Goal: Transaction & Acquisition: Purchase product/service

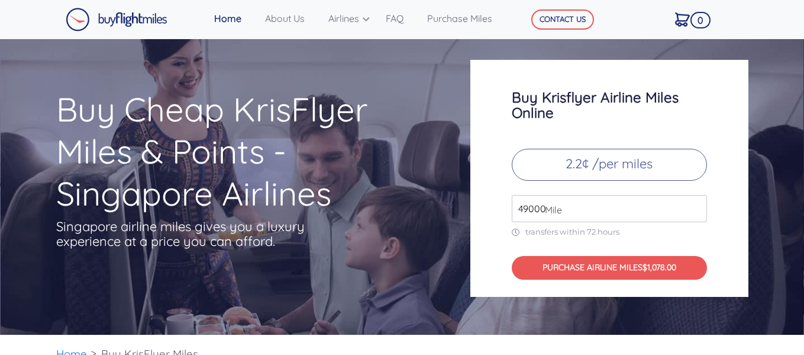
click at [551, 207] on span "Mile" at bounding box center [550, 209] width 23 height 14
click at [442, 20] on link "Purchase Miles" at bounding box center [467, 19] width 89 height 24
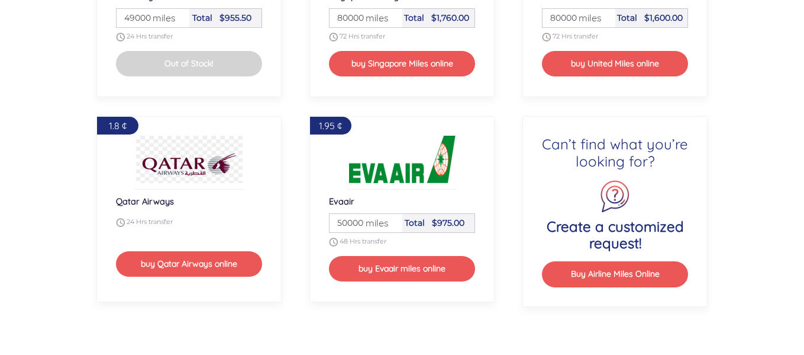
scroll to position [1435, 0]
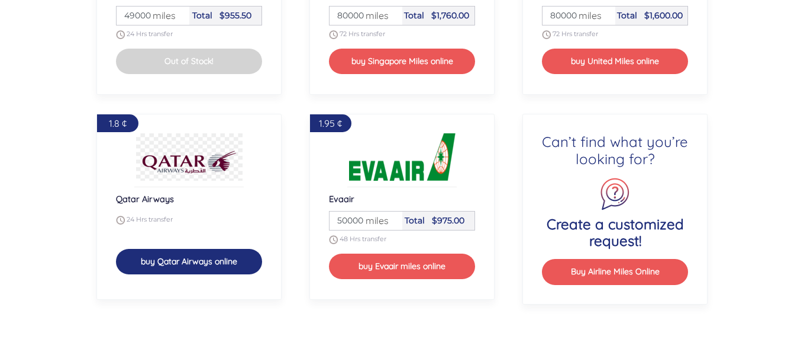
click at [185, 264] on button "buy Qatar Airways online" at bounding box center [189, 261] width 147 height 25
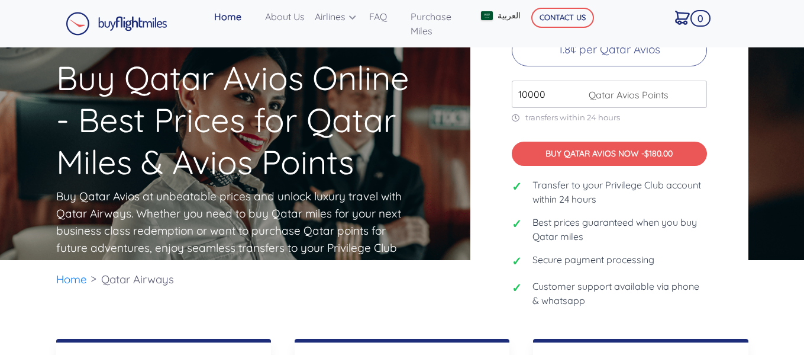
click at [684, 84] on input "10000" at bounding box center [609, 94] width 195 height 27
type input "1"
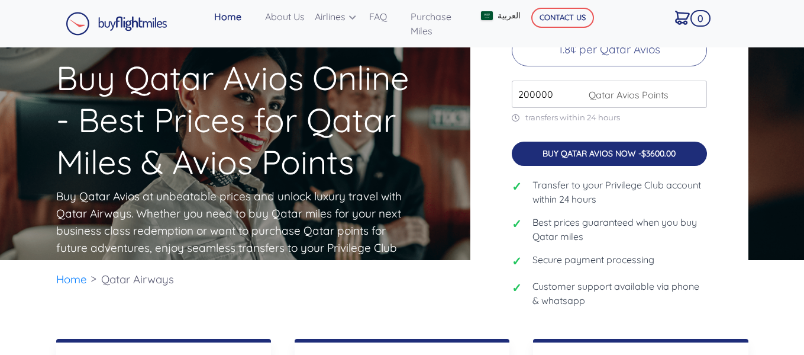
type input "200000"
click at [626, 160] on button "BUY QATAR AVIOS NOW - $3600.00" at bounding box center [609, 153] width 195 height 24
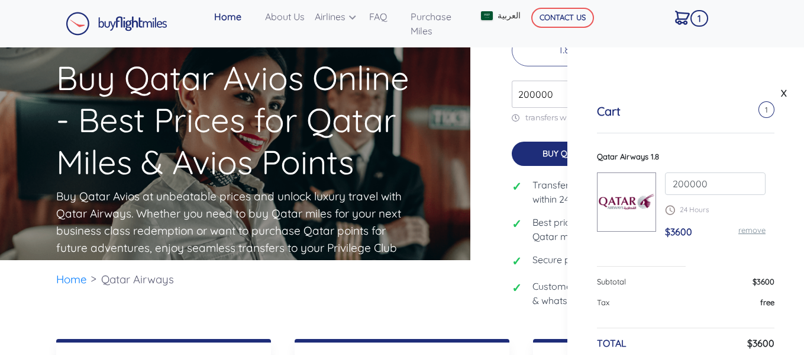
scroll to position [61, 0]
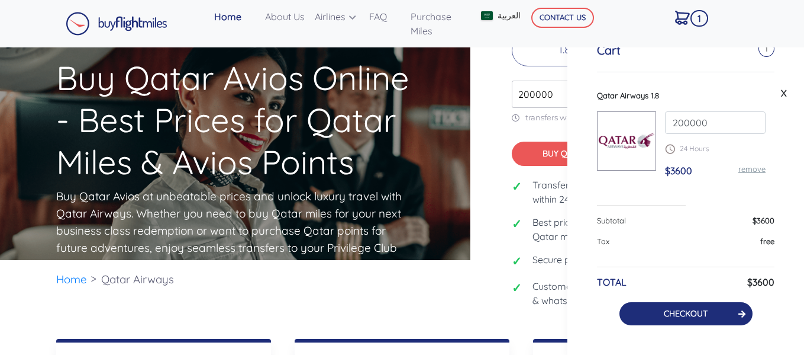
click at [687, 316] on link "CHECKOUT" at bounding box center [686, 313] width 44 height 11
